Goal: Information Seeking & Learning: Understand process/instructions

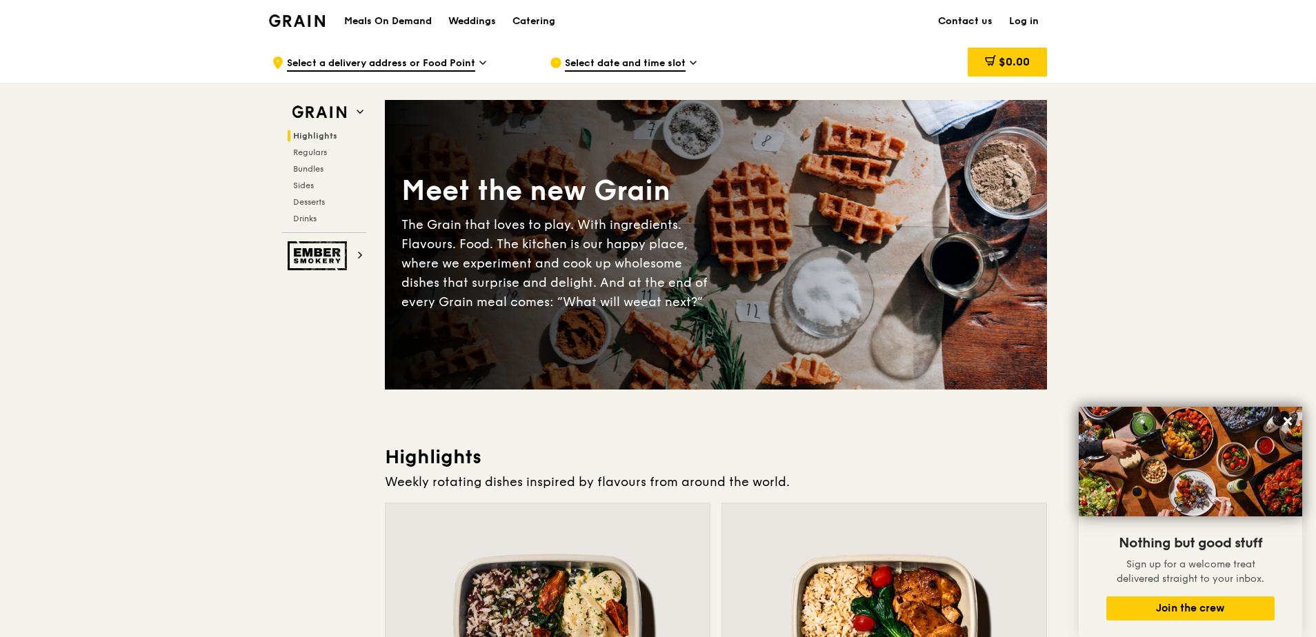
click at [969, 23] on link "Contact us" at bounding box center [965, 21] width 71 height 41
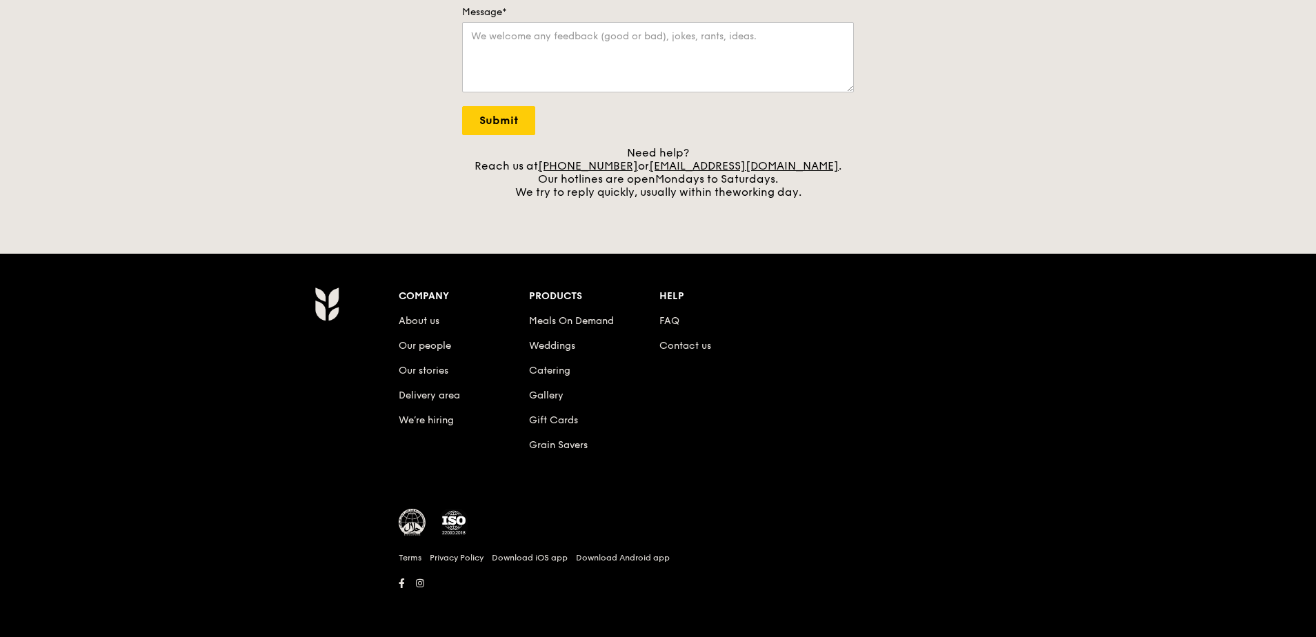
scroll to position [410, 0]
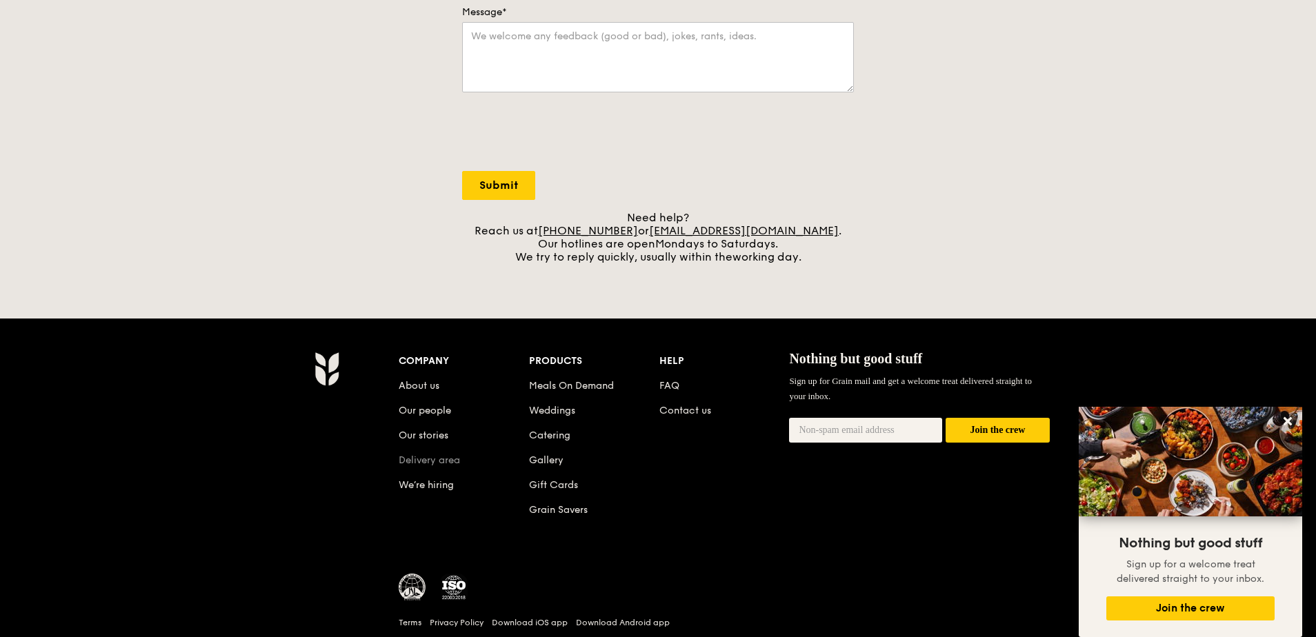
click at [441, 459] on link "Delivery area" at bounding box center [429, 460] width 61 height 12
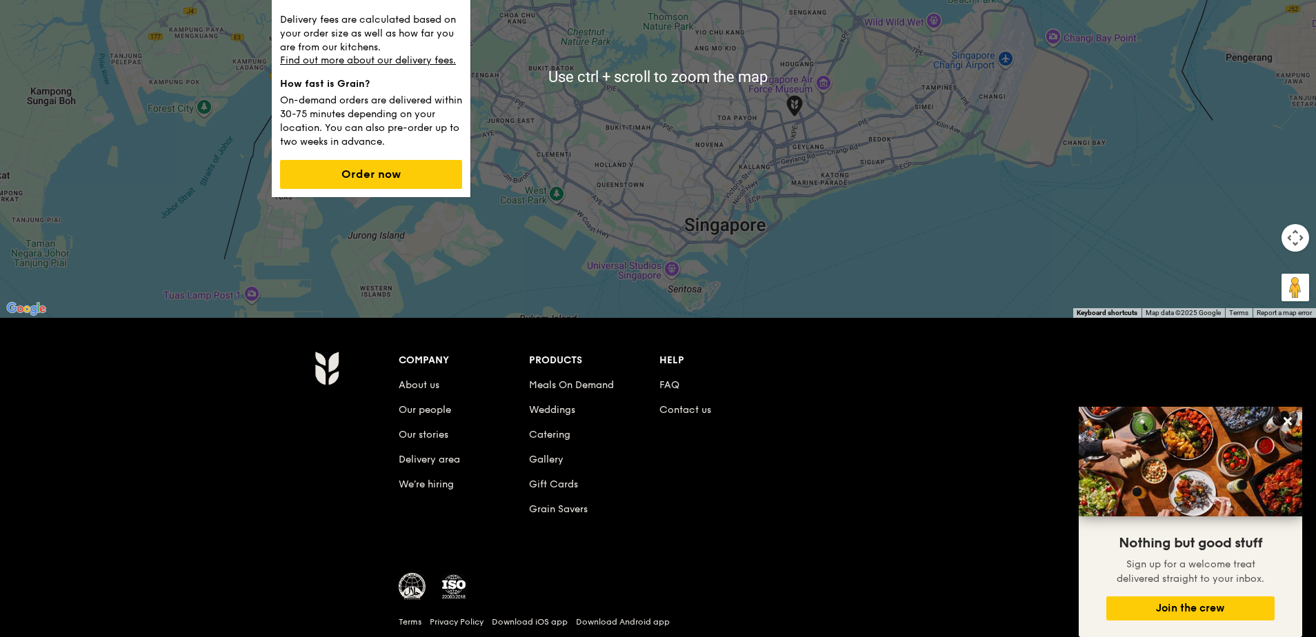
scroll to position [207, 0]
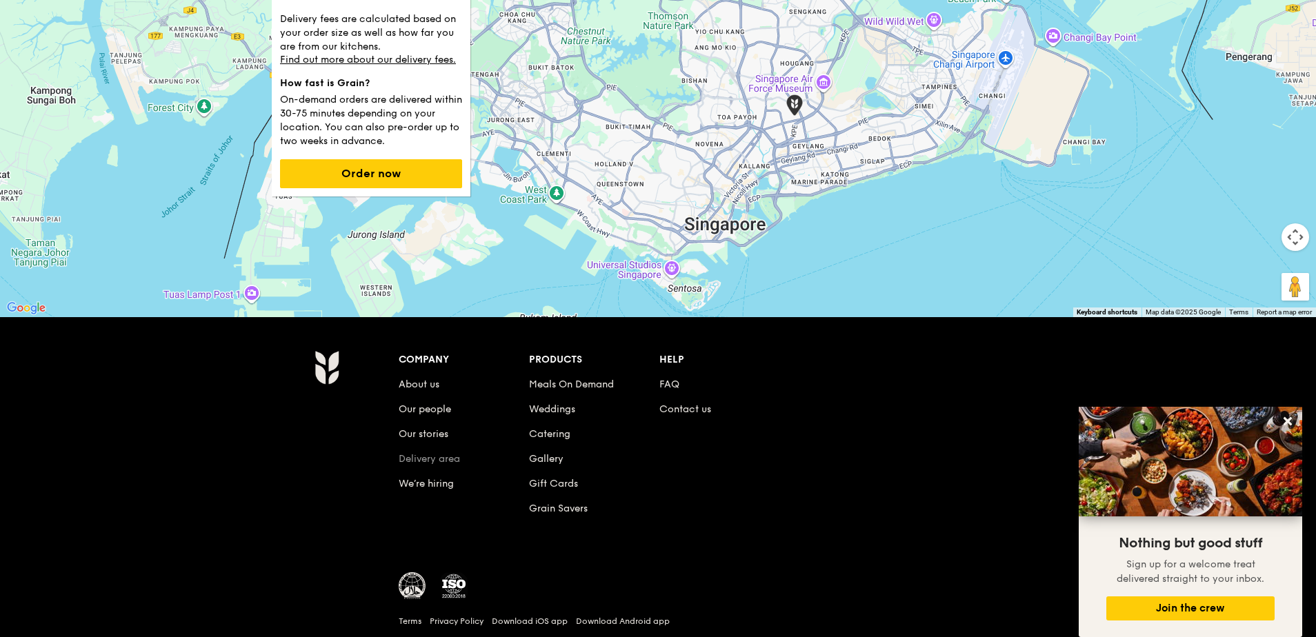
click at [427, 458] on link "Delivery area" at bounding box center [429, 459] width 61 height 12
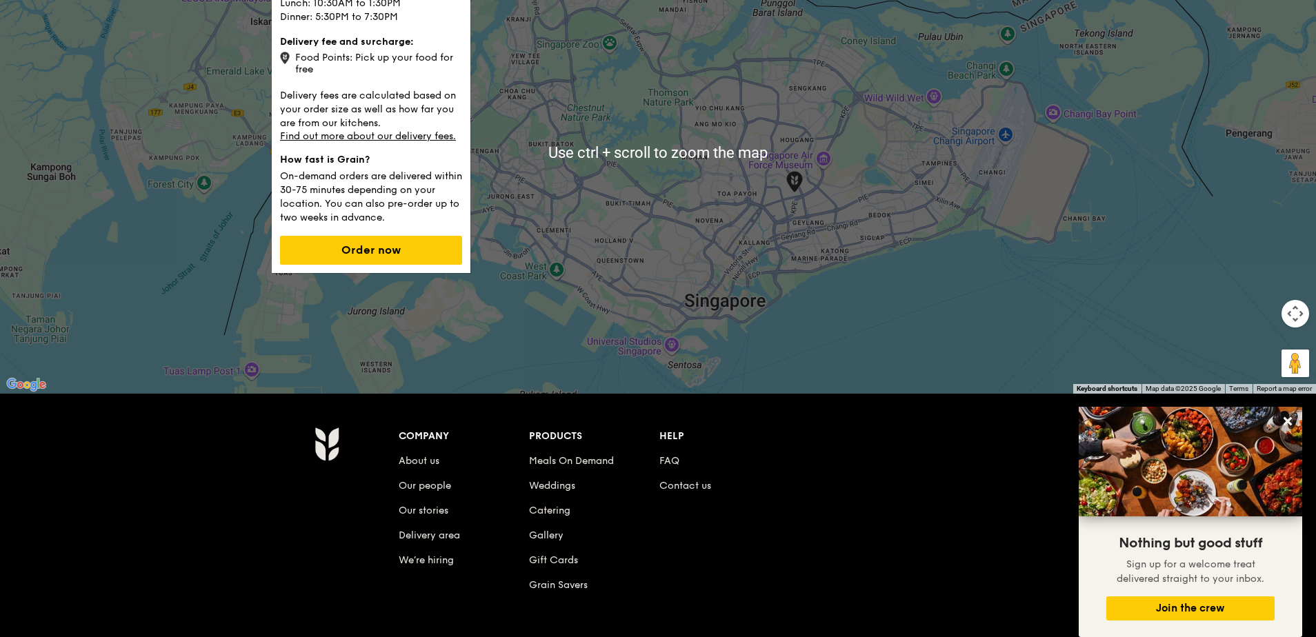
scroll to position [69, 0]
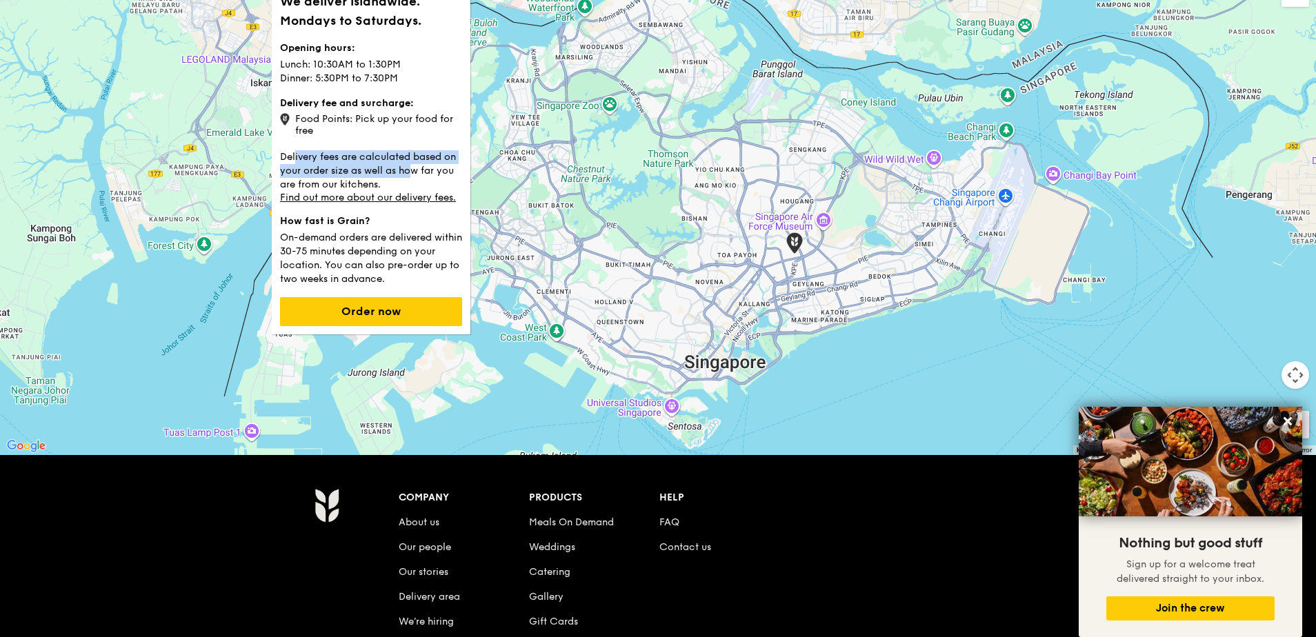
drag, startPoint x: 296, startPoint y: 150, endPoint x: 412, endPoint y: 174, distance: 119.0
click at [412, 174] on p "Delivery fees are calculated based on your order size as well as how far you ar…" at bounding box center [371, 170] width 182 height 44
drag, startPoint x: 412, startPoint y: 174, endPoint x: 361, endPoint y: 157, distance: 53.9
click at [361, 157] on p "Delivery fees are calculated based on your order size as well as how far you ar…" at bounding box center [371, 170] width 182 height 44
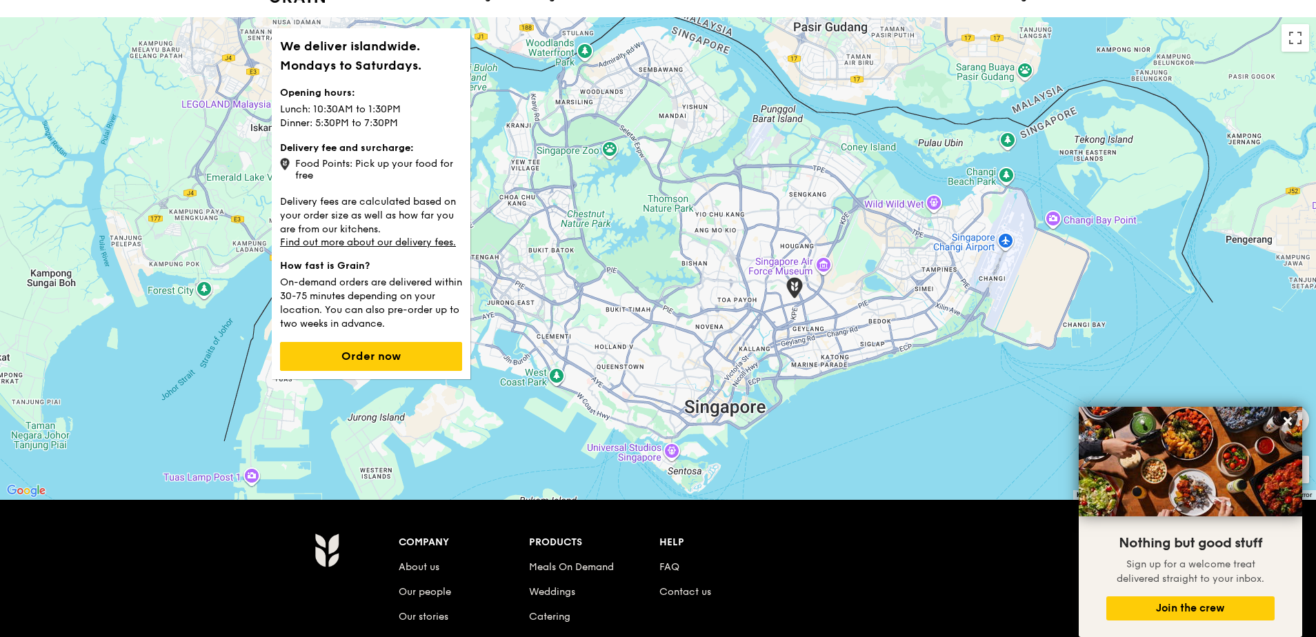
scroll to position [0, 0]
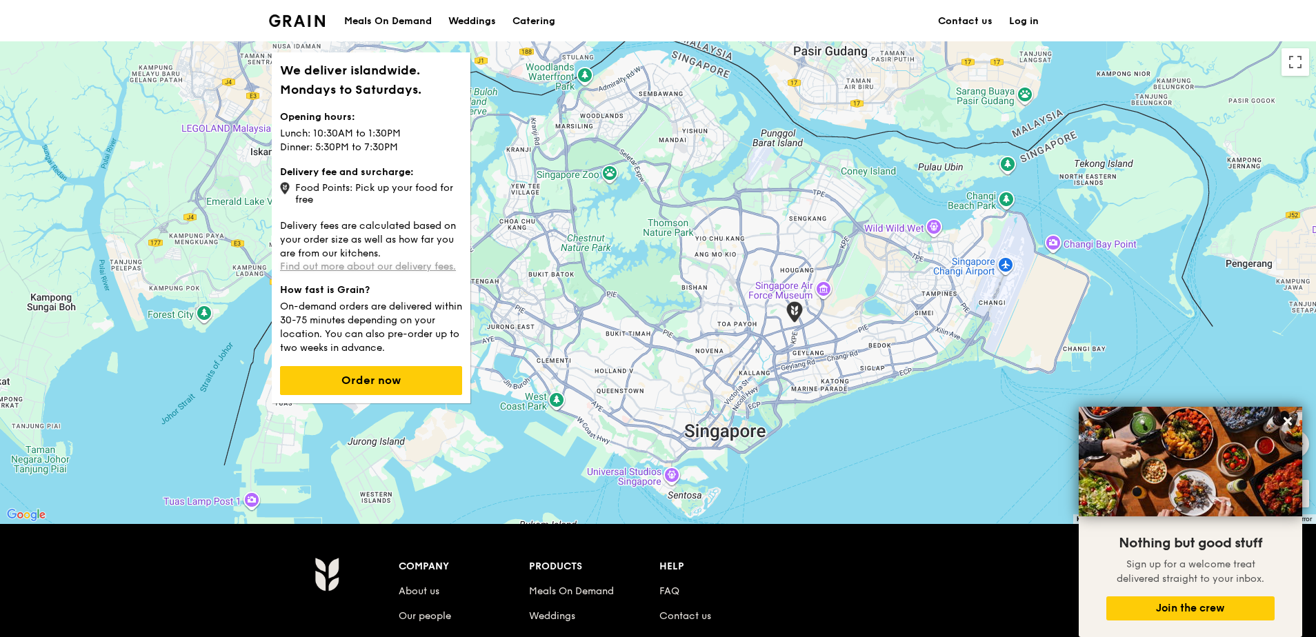
click at [391, 265] on link "Find out more about our delivery fees." at bounding box center [368, 267] width 176 height 12
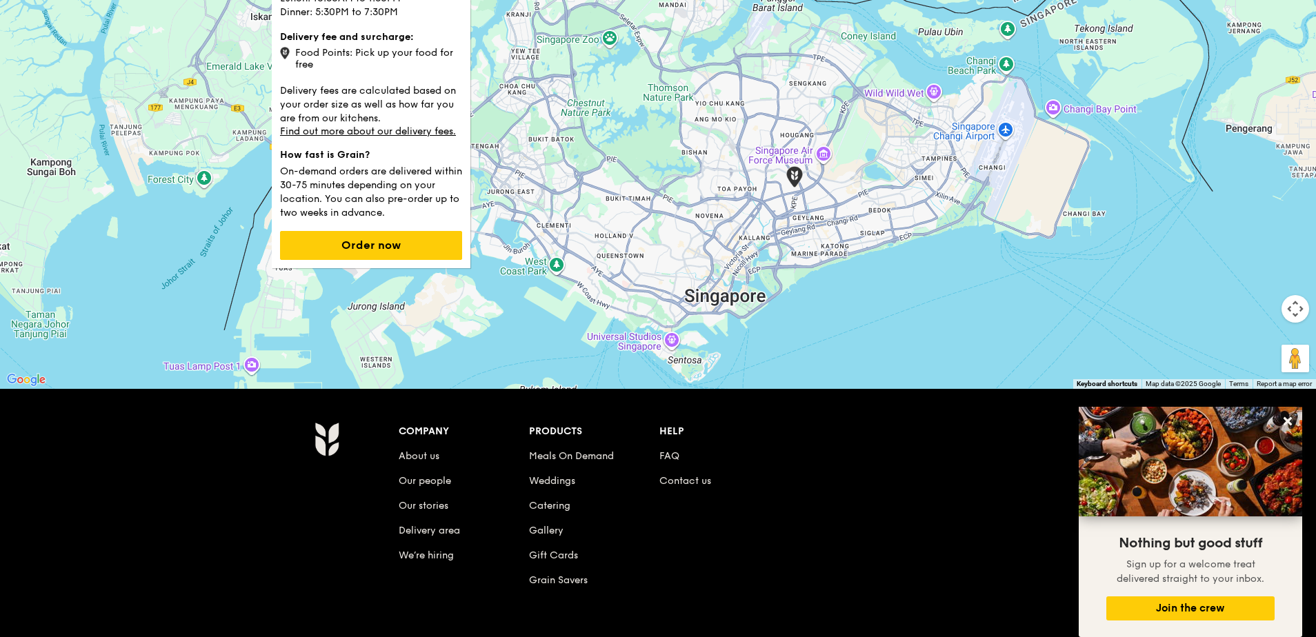
scroll to position [138, 0]
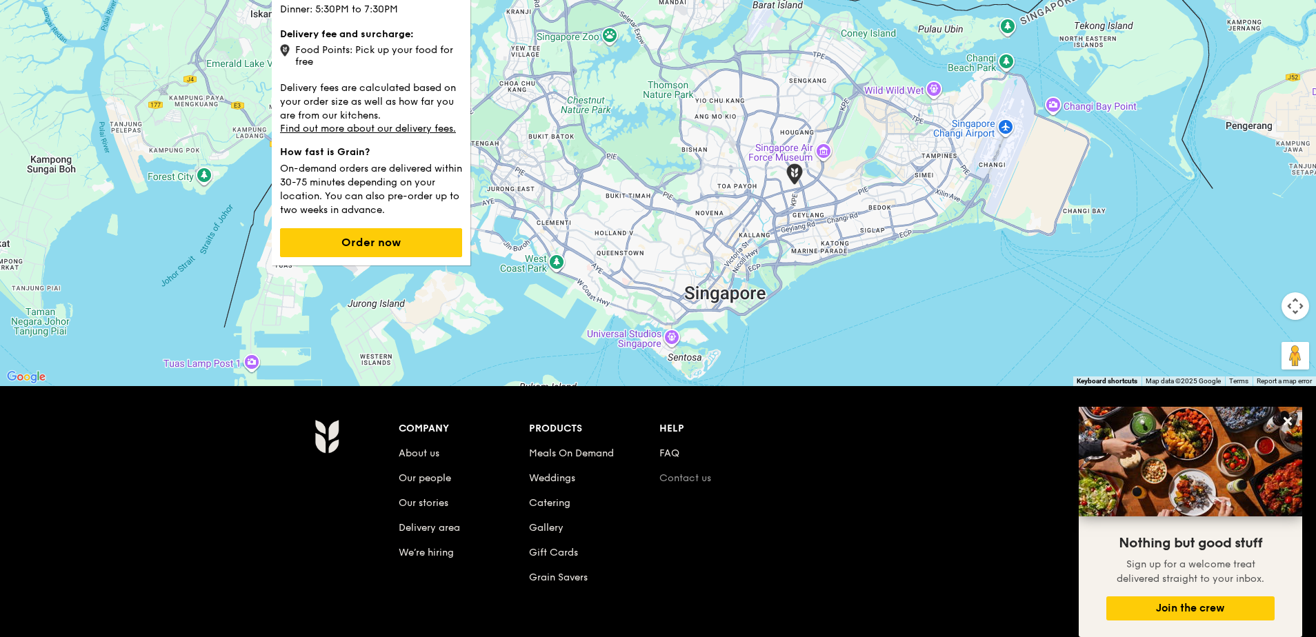
click at [687, 477] on link "Contact us" at bounding box center [685, 478] width 52 height 12
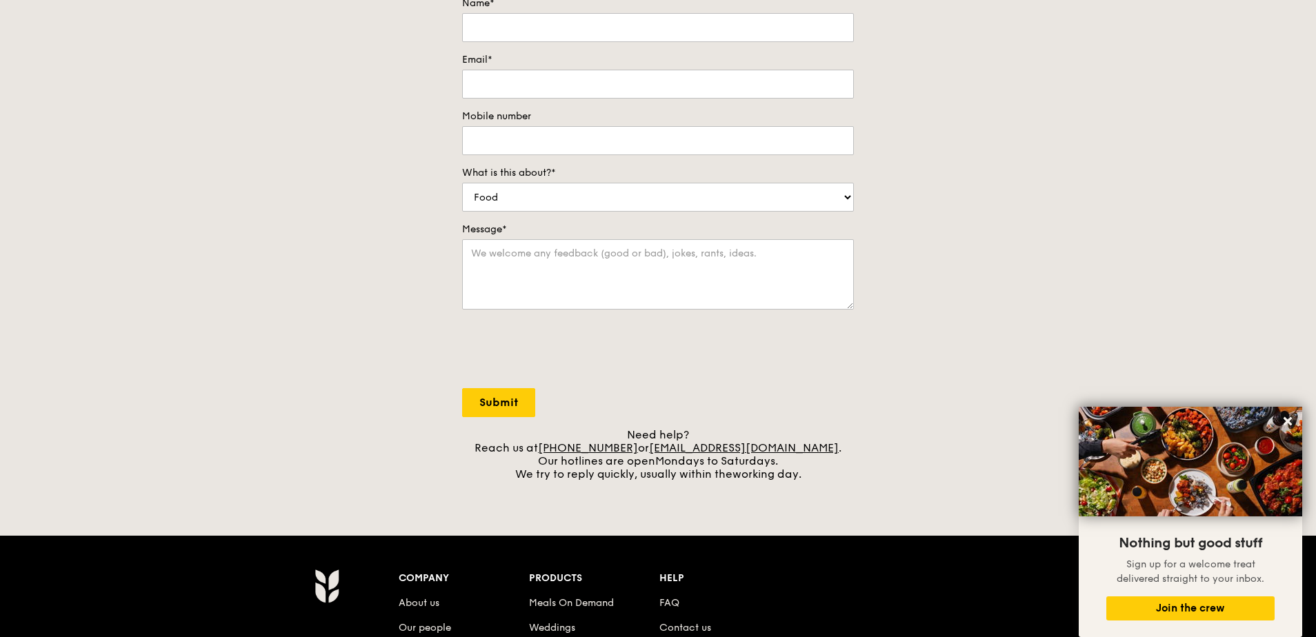
scroll to position [414, 0]
